Goal: Transaction & Acquisition: Download file/media

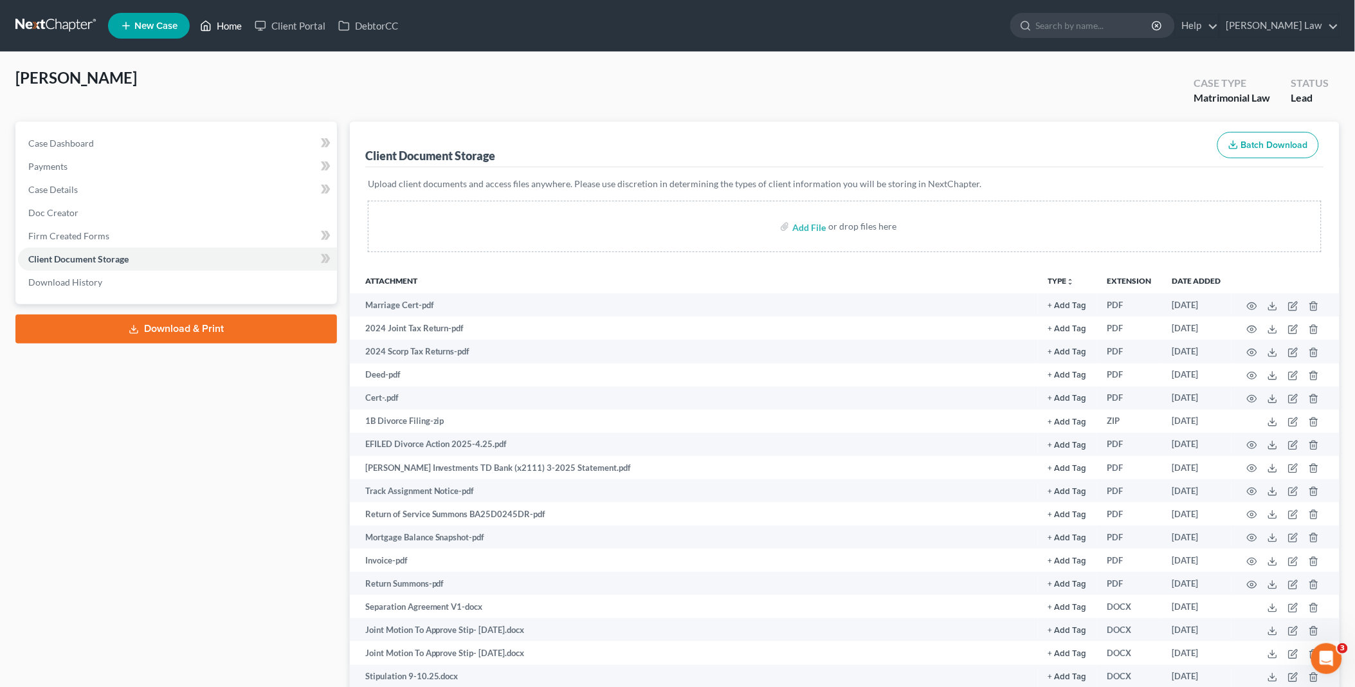
click at [228, 24] on link "Home" at bounding box center [221, 25] width 55 height 23
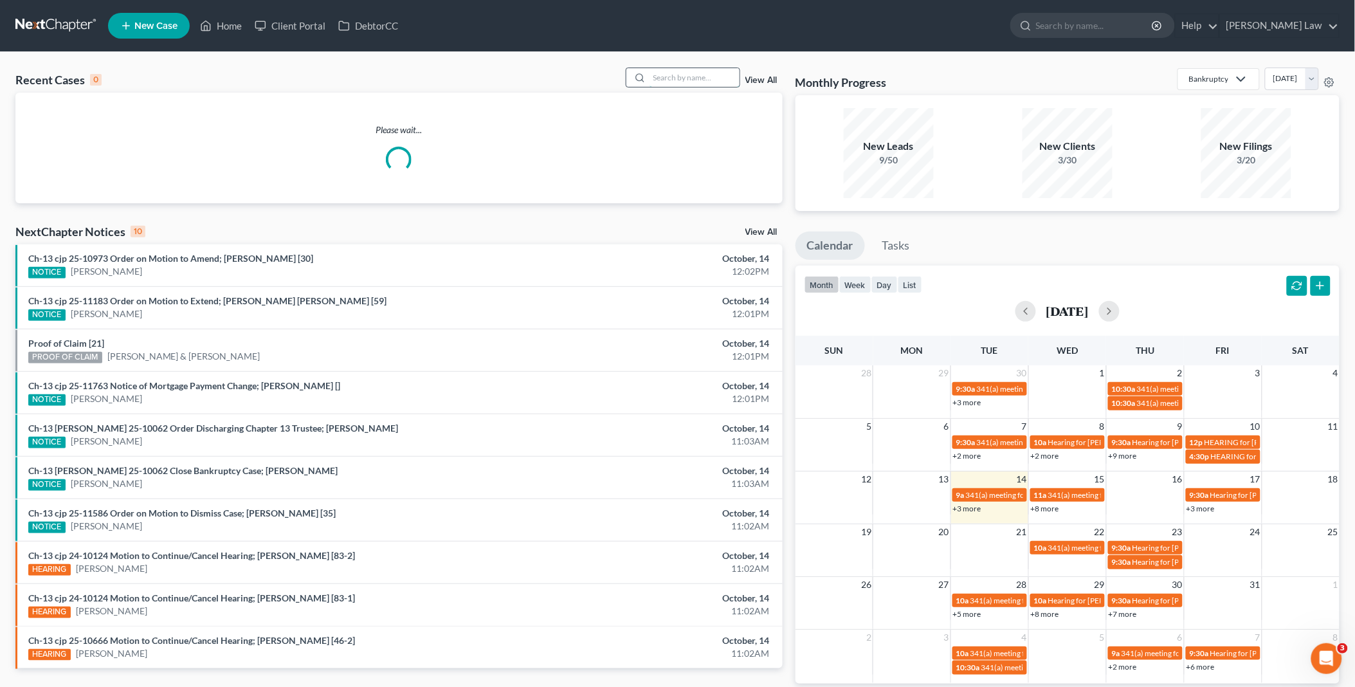
click at [661, 80] on input "search" at bounding box center [695, 77] width 90 height 19
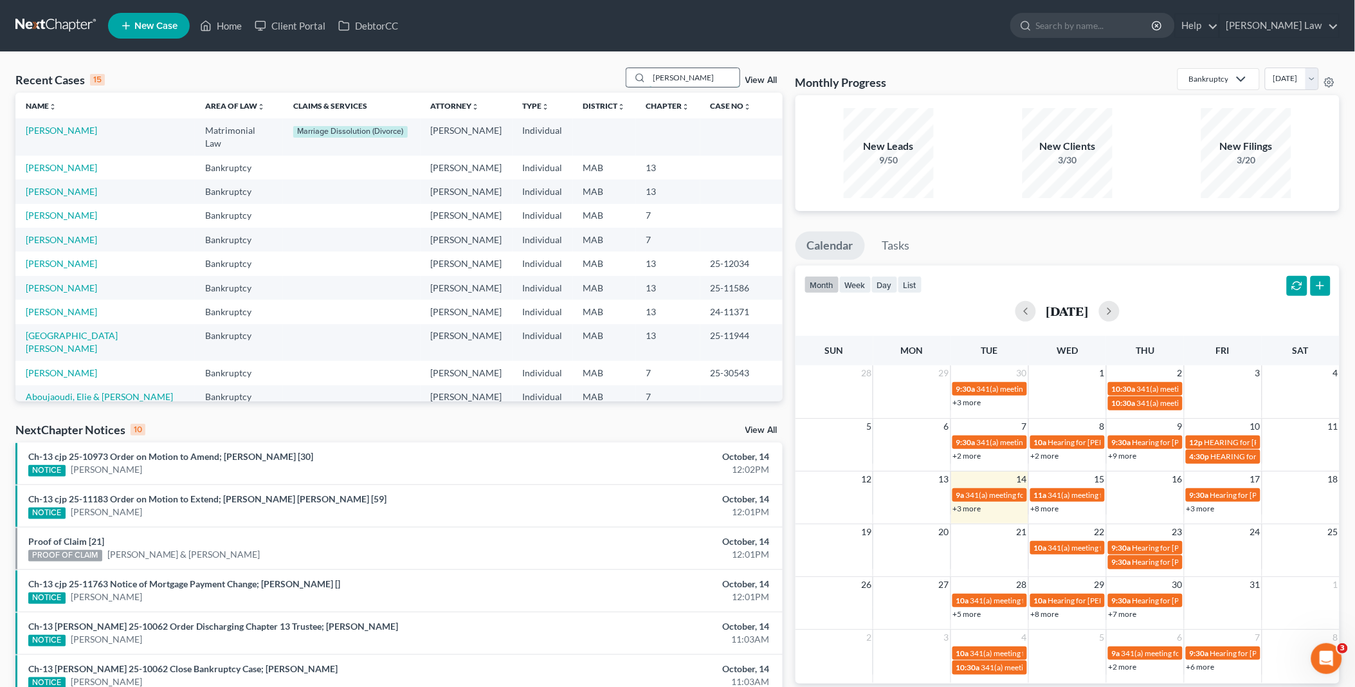
type input "[PERSON_NAME]"
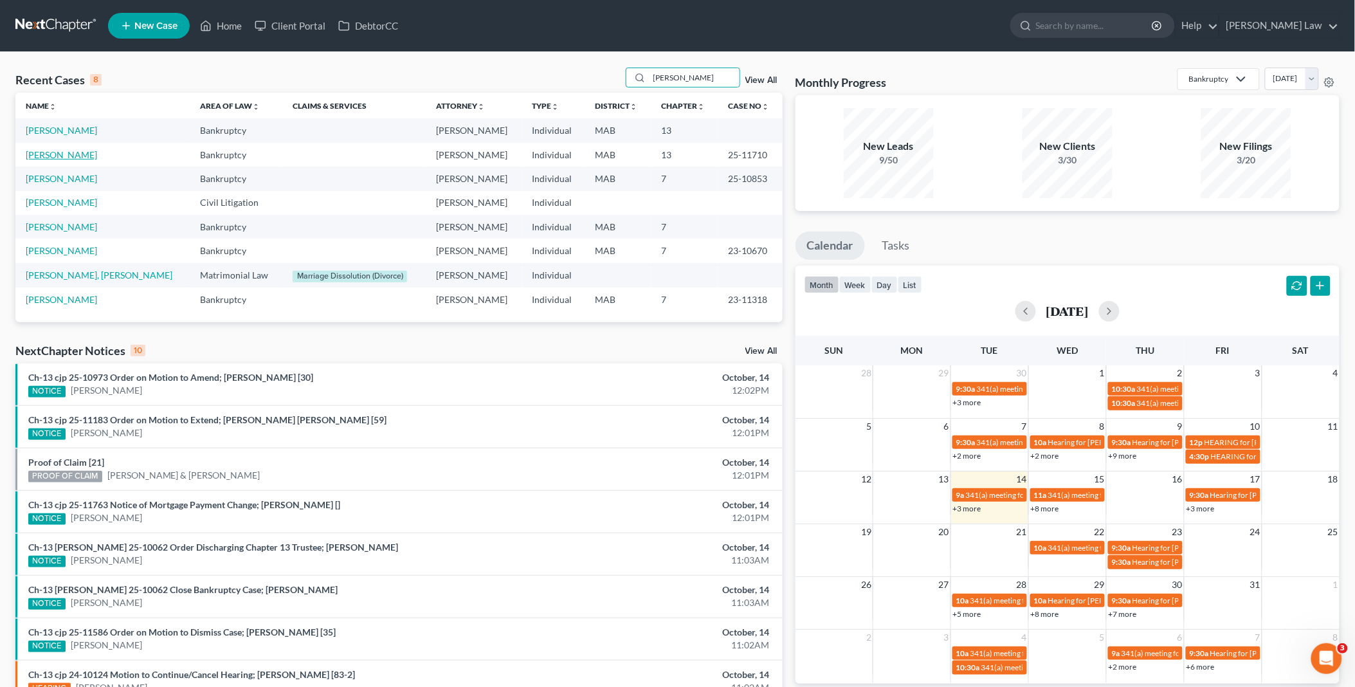
click at [50, 152] on link "[PERSON_NAME]" at bounding box center [61, 154] width 71 height 11
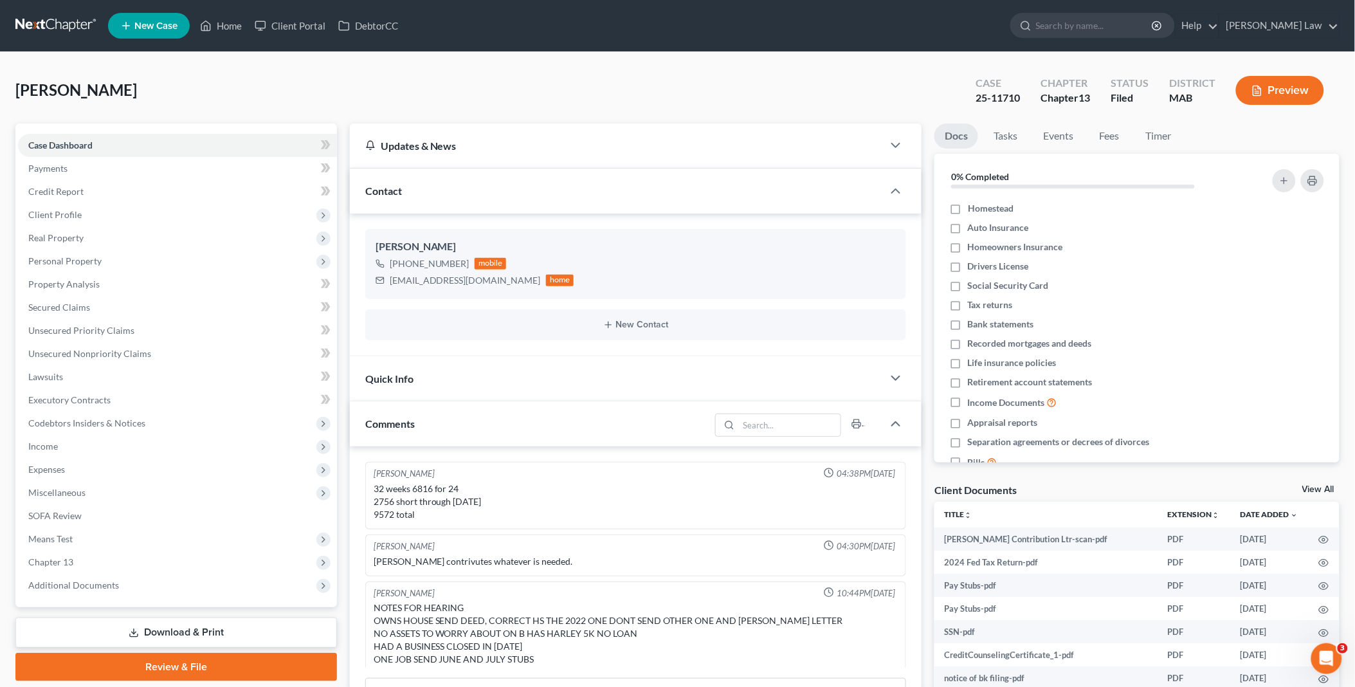
scroll to position [45, 0]
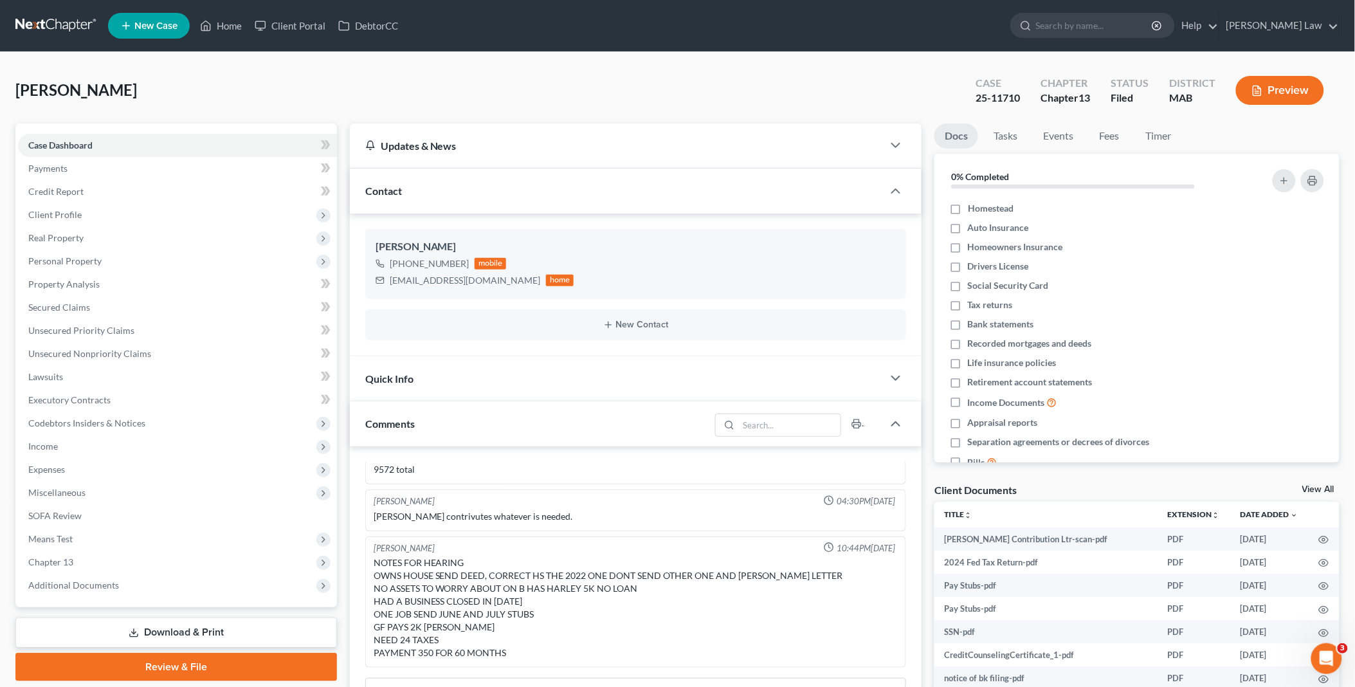
click at [1316, 486] on link "View All" at bounding box center [1319, 489] width 32 height 9
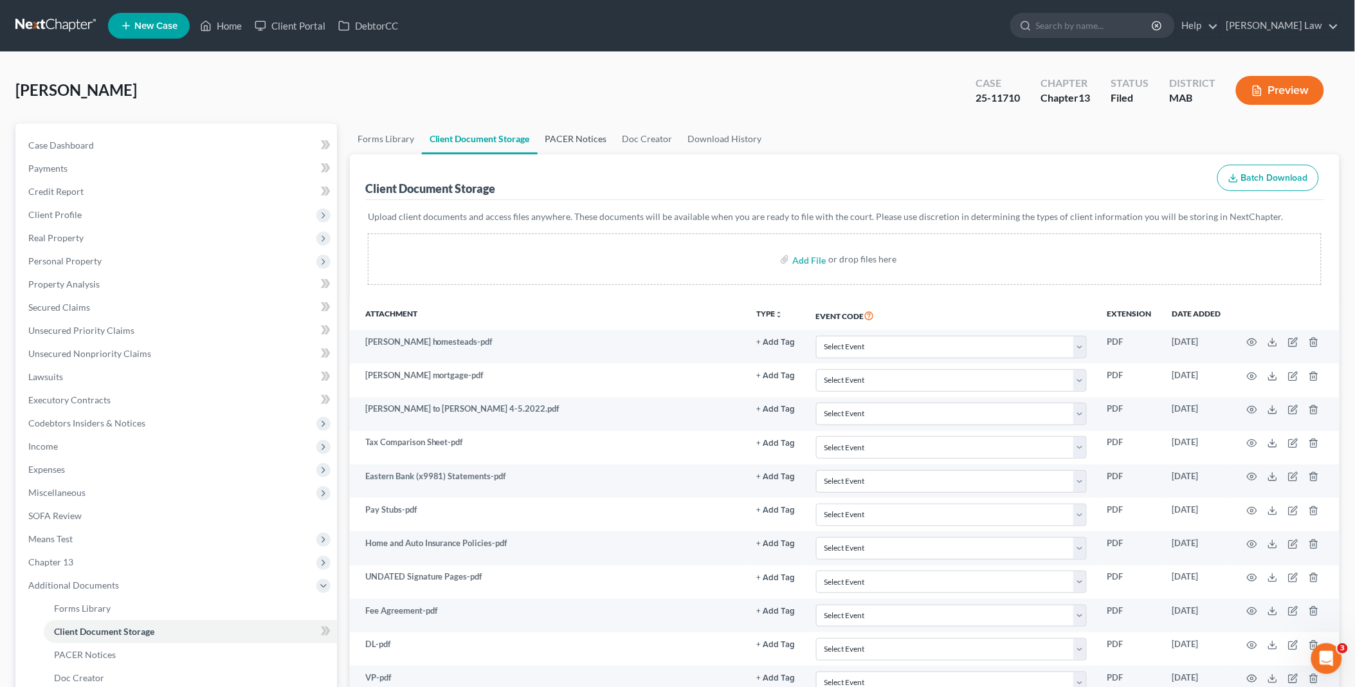
click at [573, 139] on link "PACER Notices" at bounding box center [576, 139] width 77 height 31
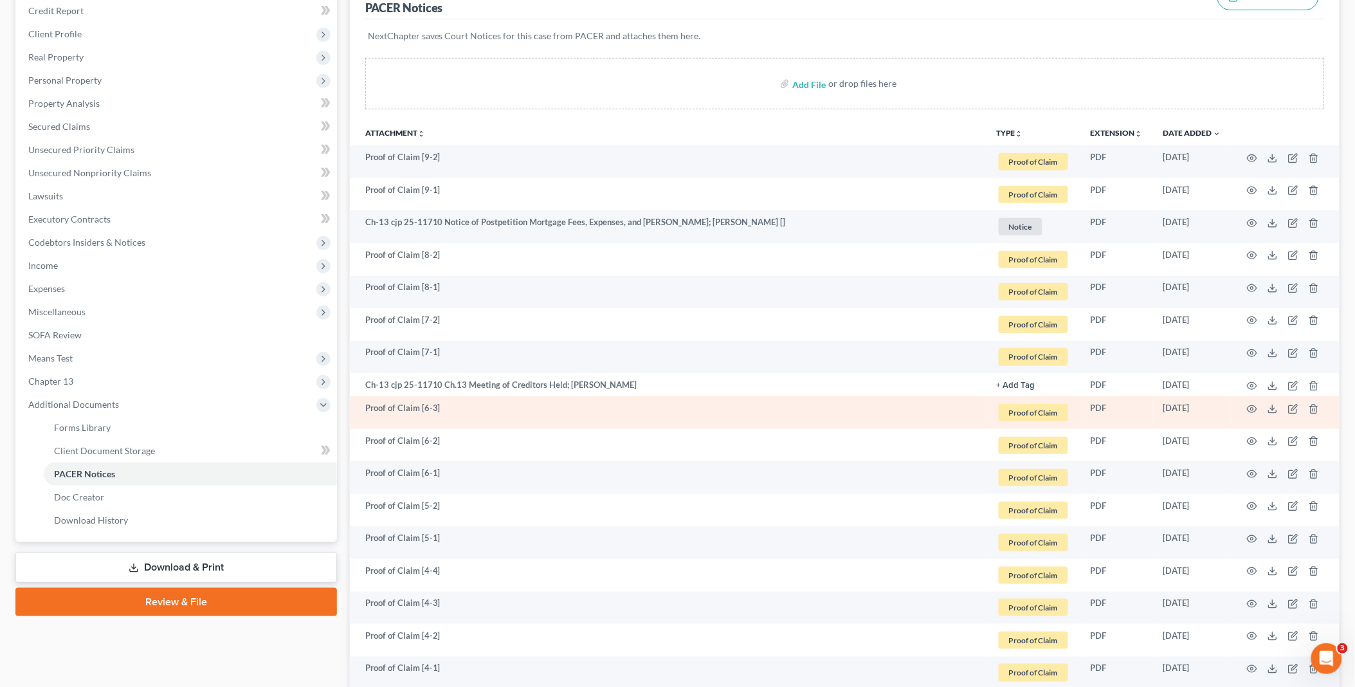
scroll to position [214, 0]
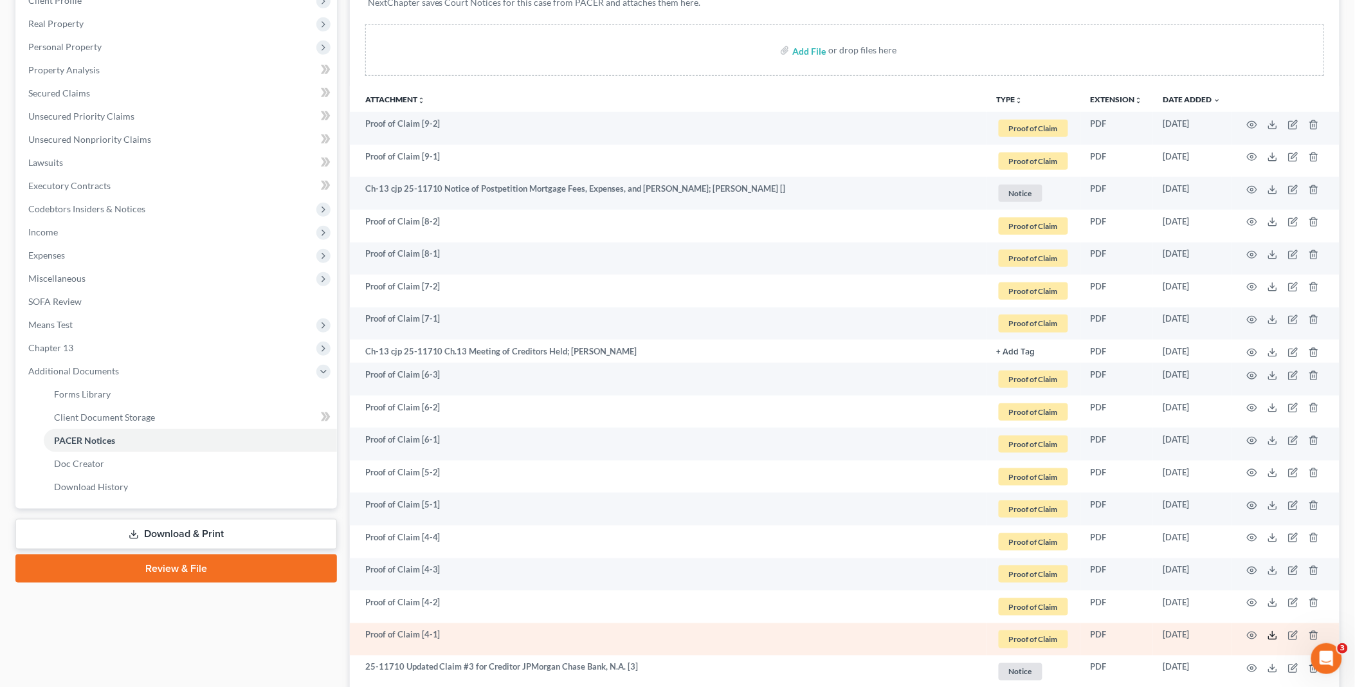
click at [1276, 637] on icon at bounding box center [1273, 635] width 10 height 10
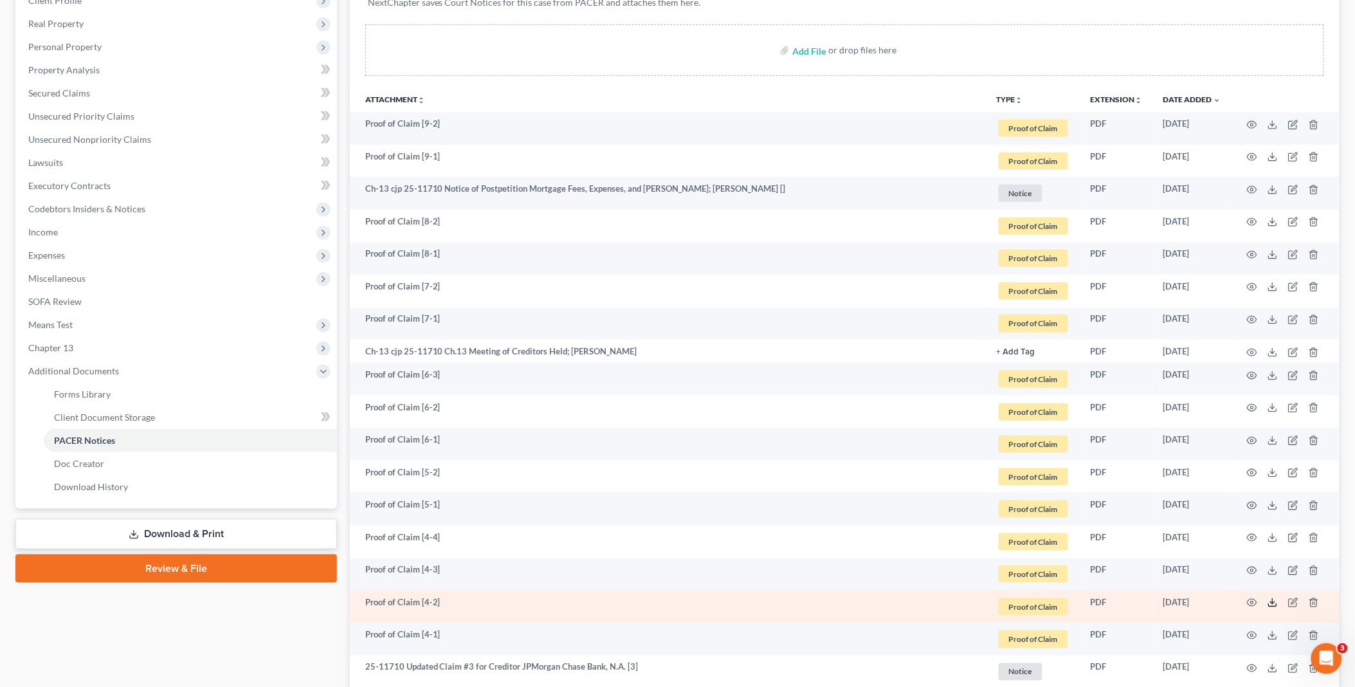
click at [1277, 601] on icon at bounding box center [1273, 603] width 10 height 10
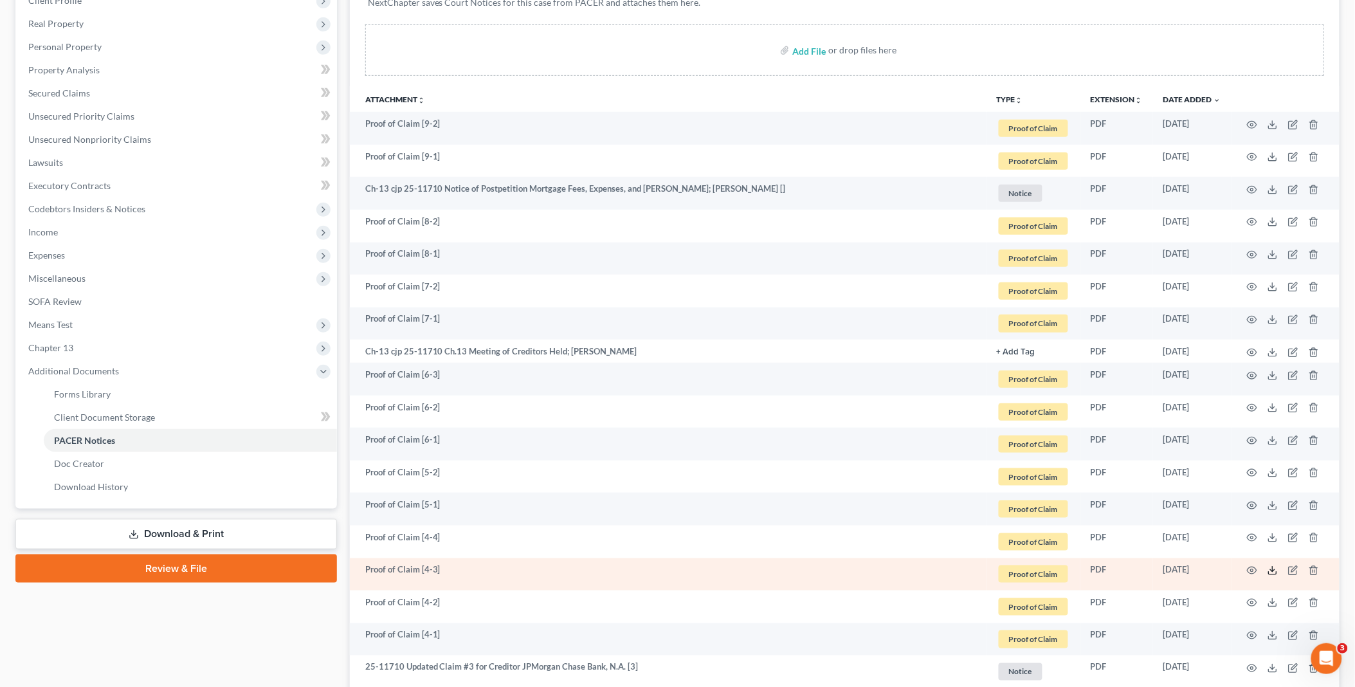
click at [1271, 571] on icon at bounding box center [1273, 570] width 10 height 10
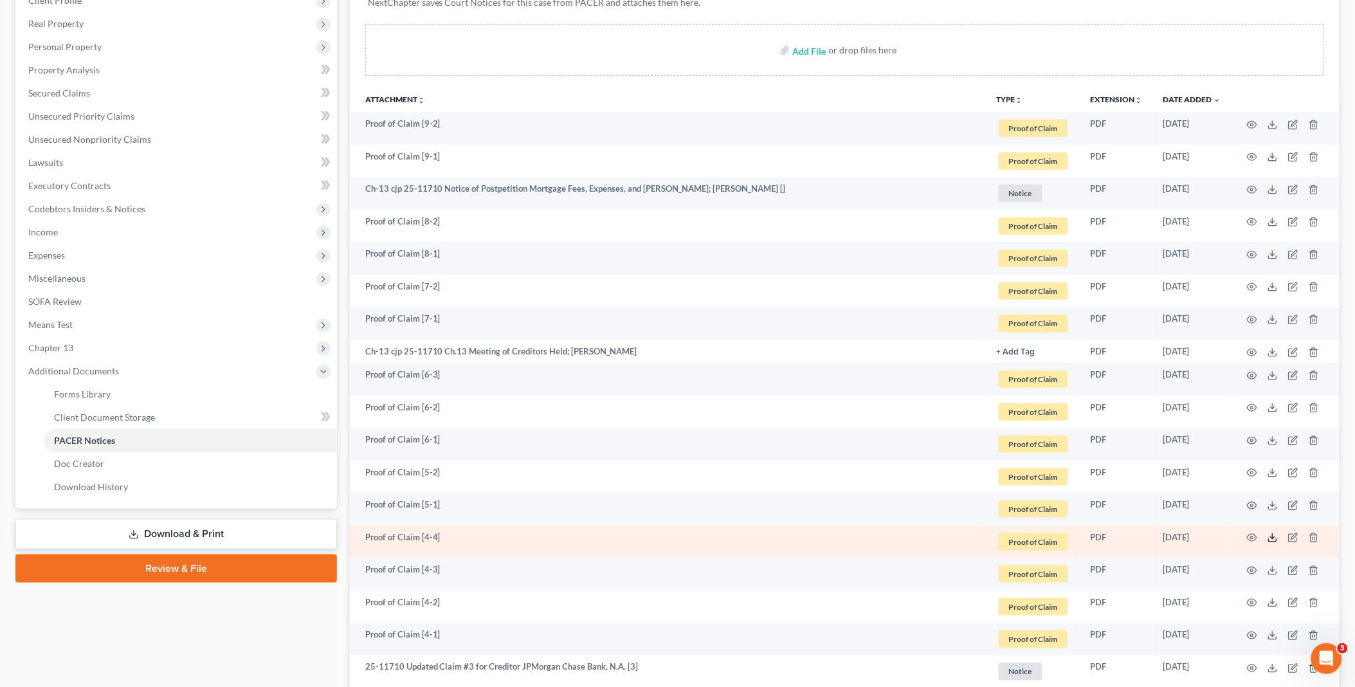
click at [1273, 538] on line at bounding box center [1273, 536] width 0 height 5
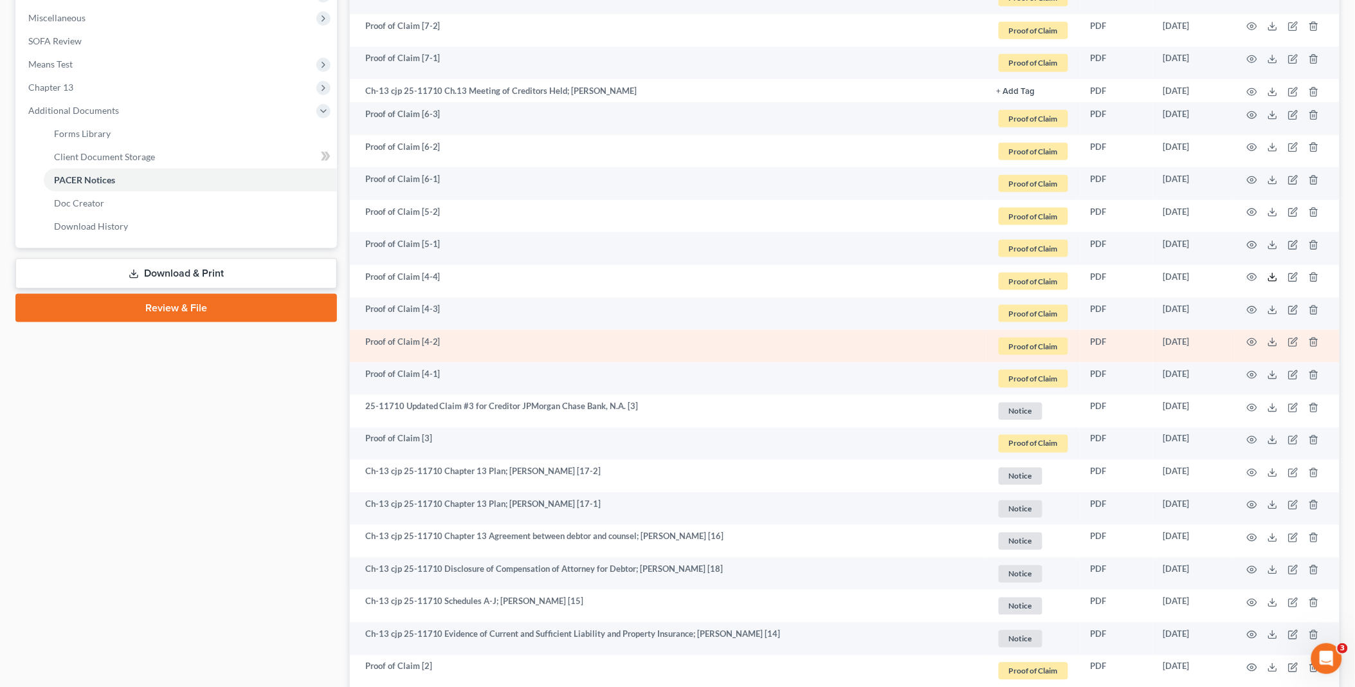
scroll to position [500, 0]
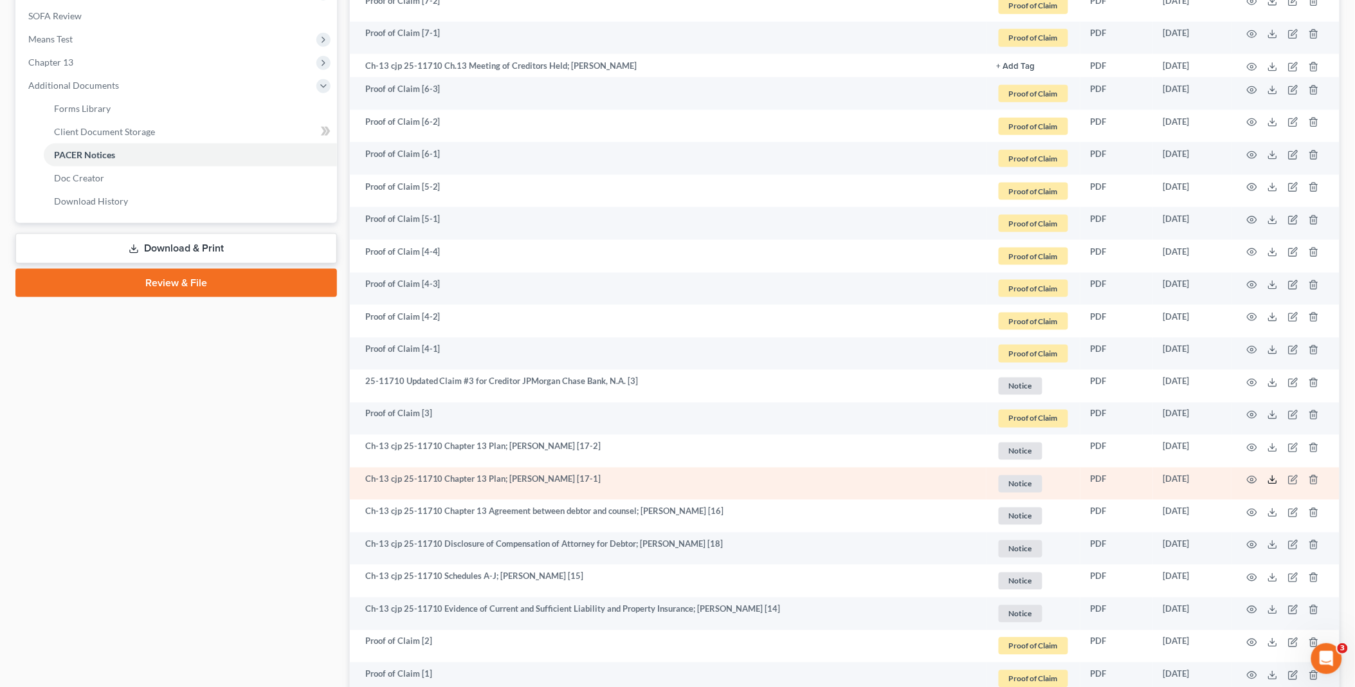
click at [1274, 477] on icon at bounding box center [1273, 480] width 10 height 10
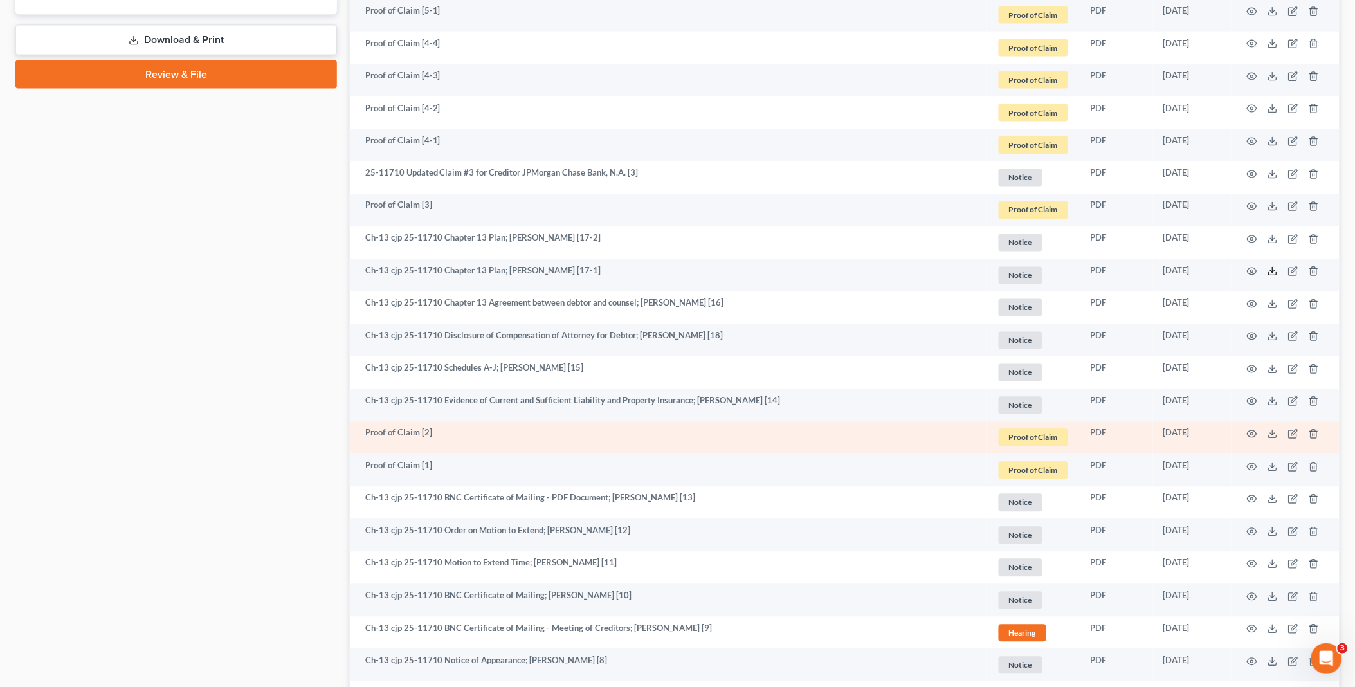
scroll to position [715, 0]
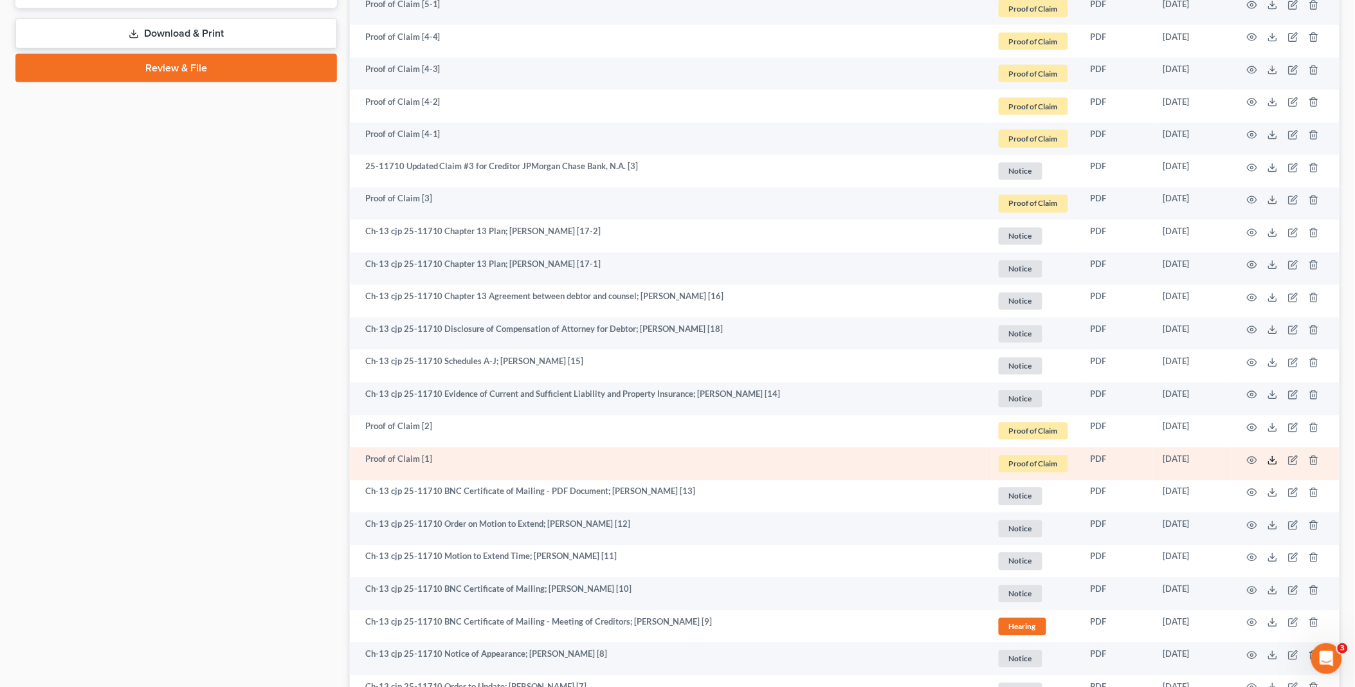
click at [1270, 458] on icon at bounding box center [1273, 460] width 10 height 10
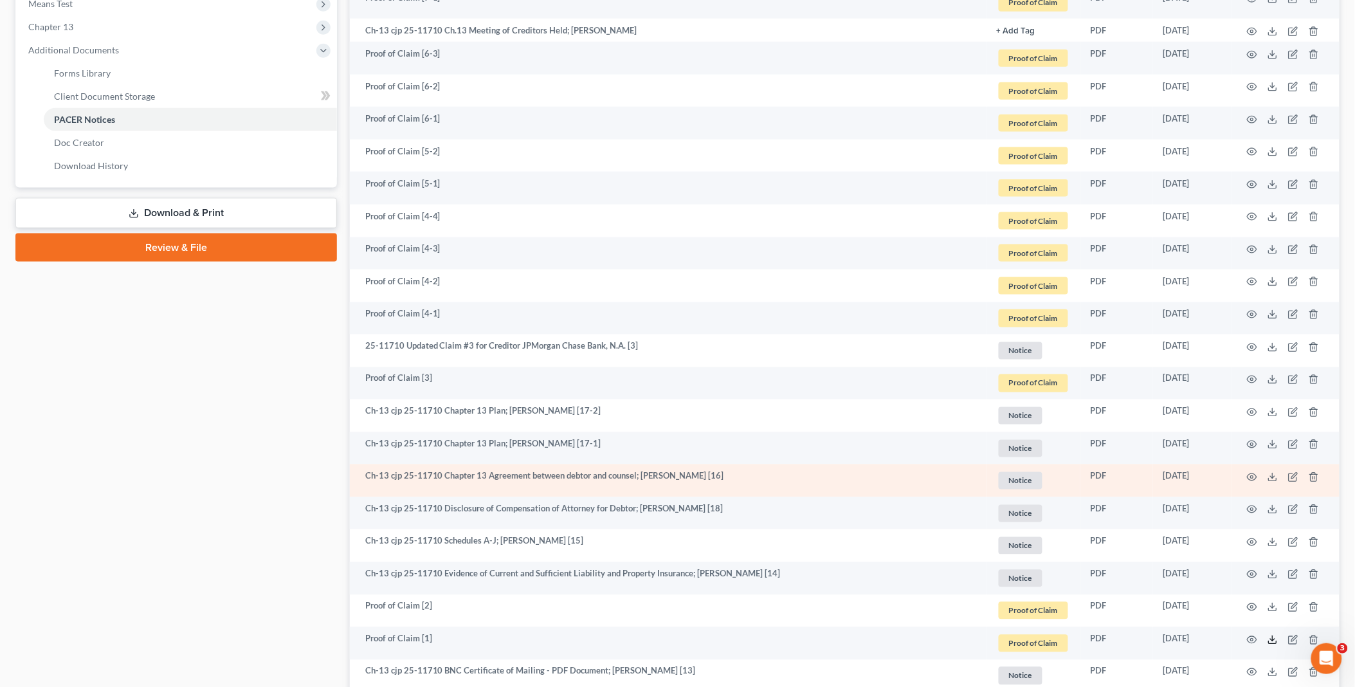
scroll to position [500, 0]
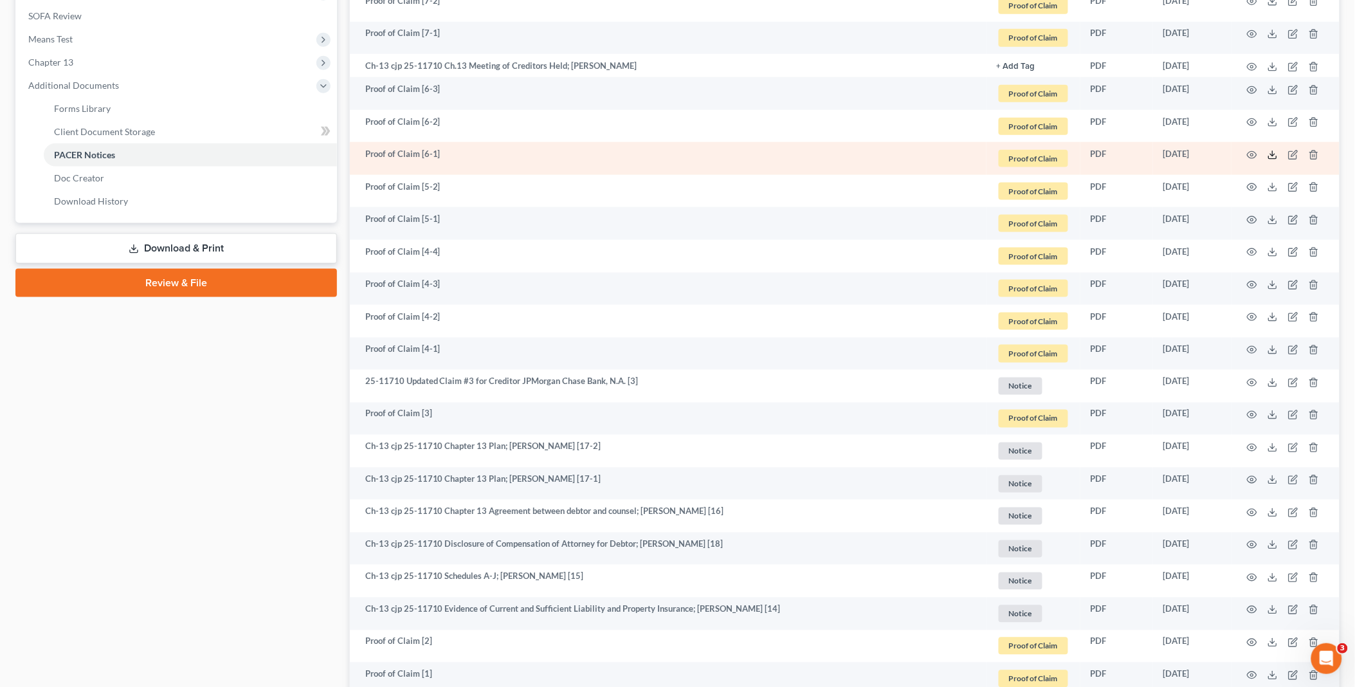
click at [1277, 153] on icon at bounding box center [1273, 155] width 10 height 10
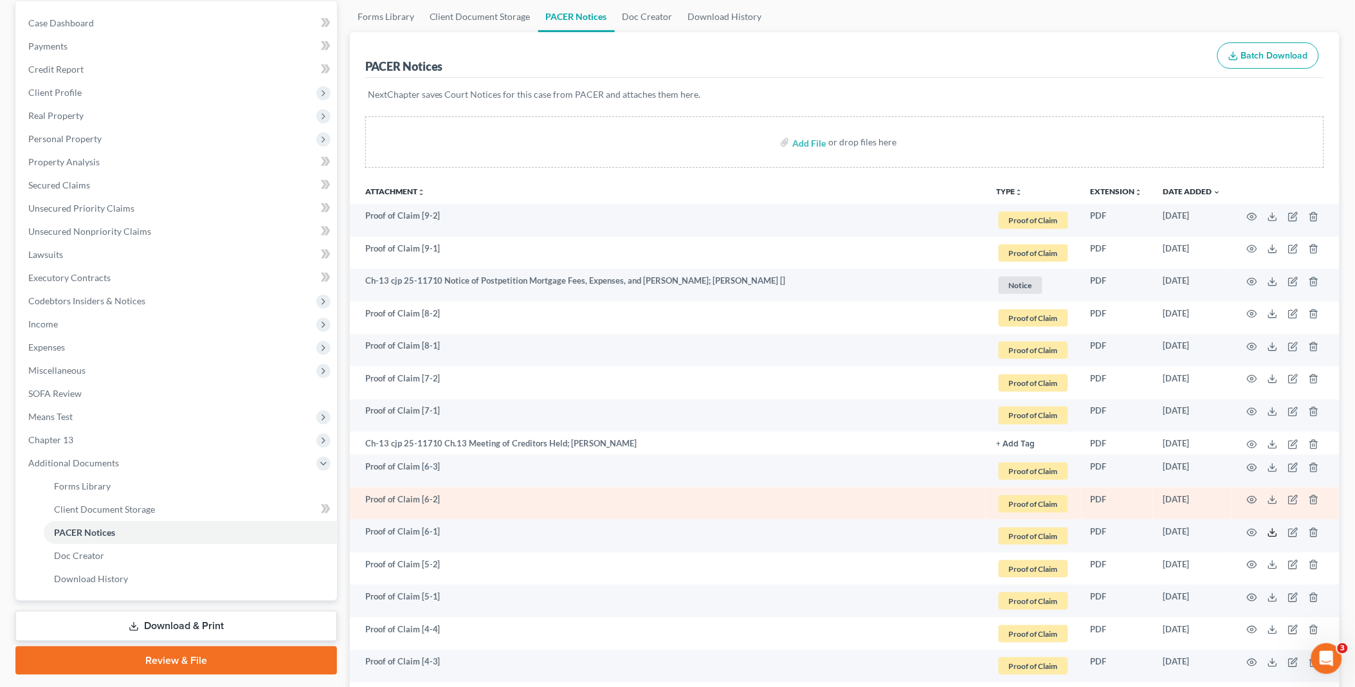
scroll to position [0, 0]
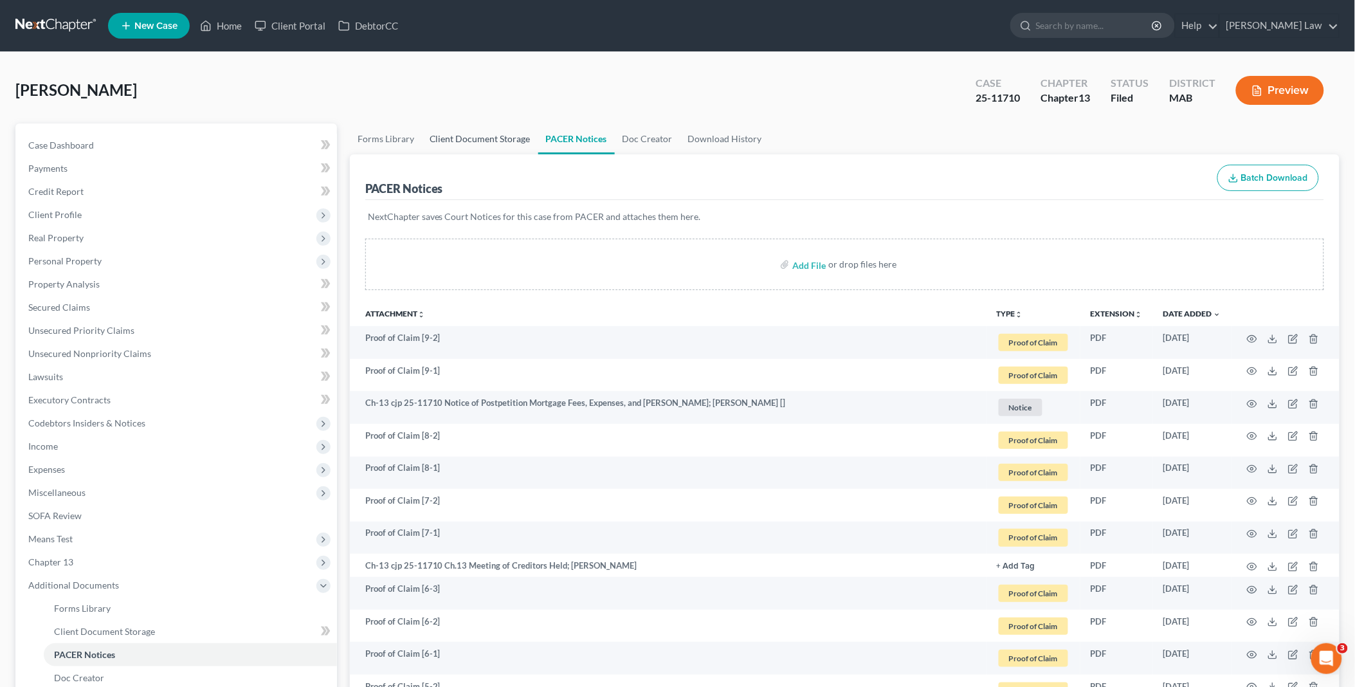
click at [491, 147] on link "Client Document Storage" at bounding box center [480, 139] width 116 height 31
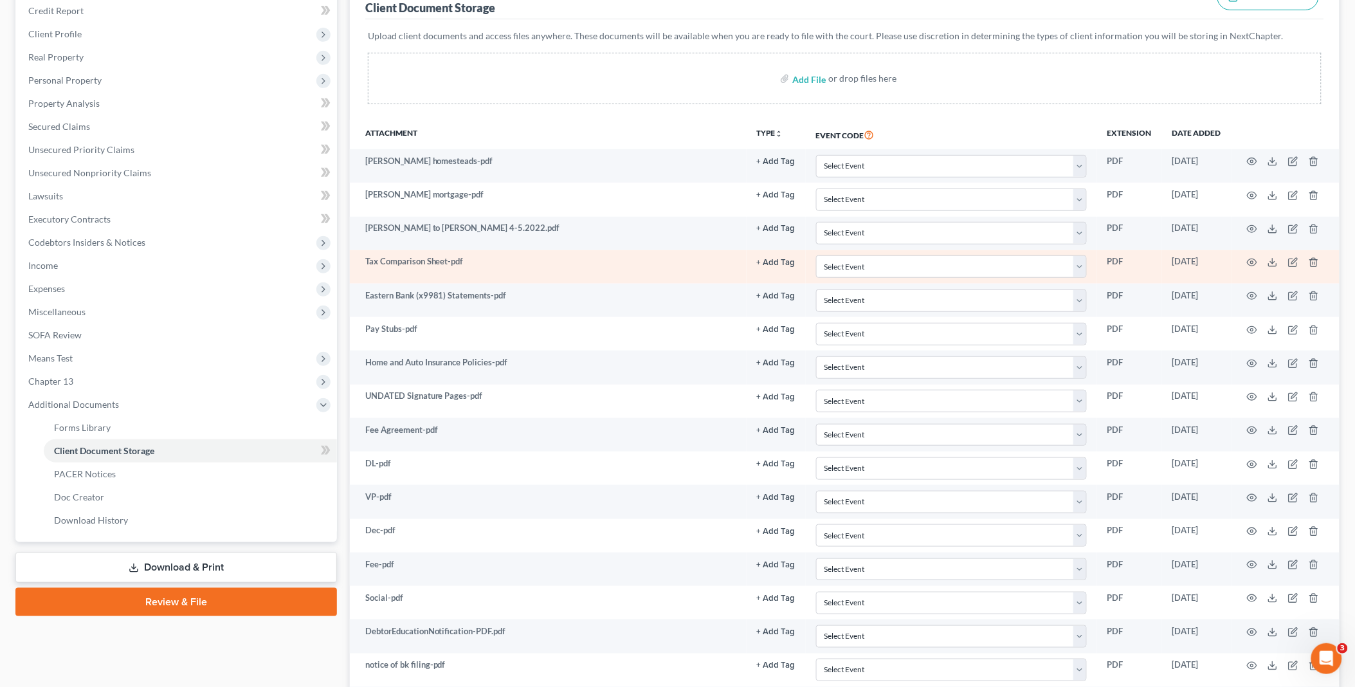
scroll to position [214, 0]
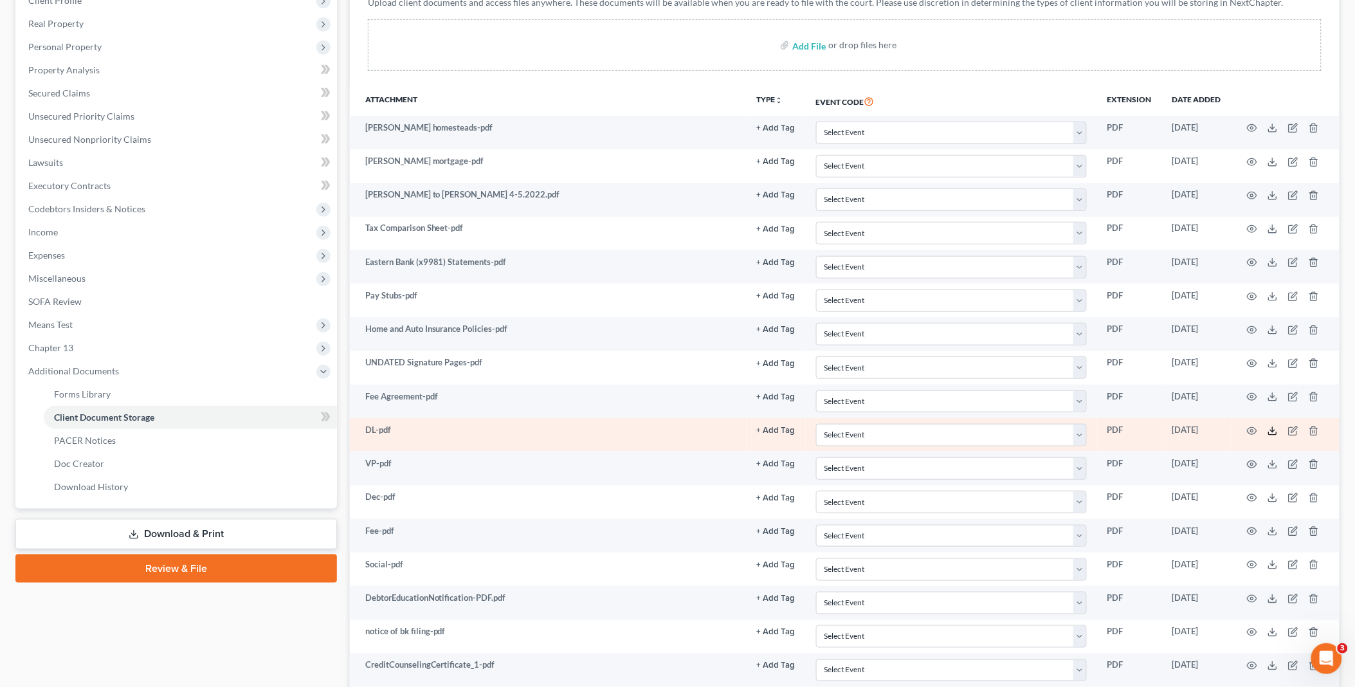
click at [1273, 432] on line at bounding box center [1273, 429] width 0 height 5
